Goal: Task Accomplishment & Management: Use online tool/utility

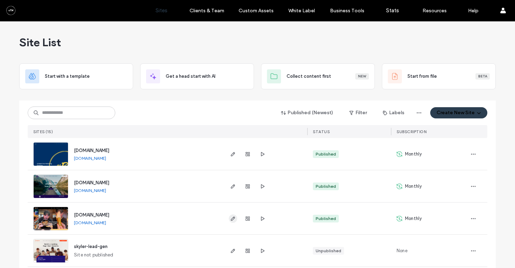
click at [231, 218] on use "button" at bounding box center [233, 218] width 4 height 4
